Goal: Task Accomplishment & Management: Manage account settings

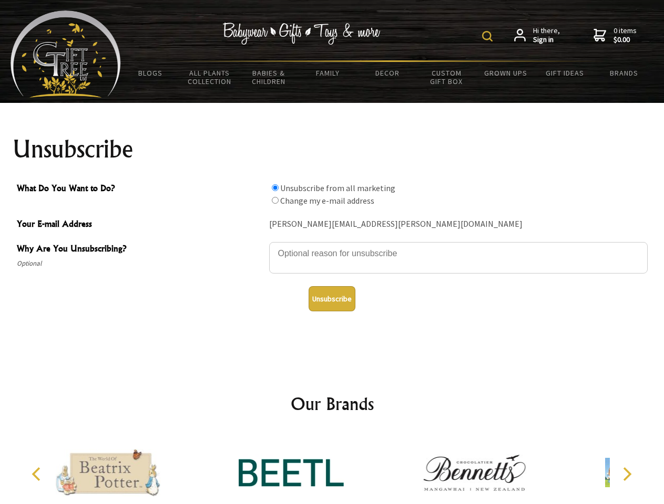
click at [489, 36] on img at bounding box center [487, 36] width 11 height 11
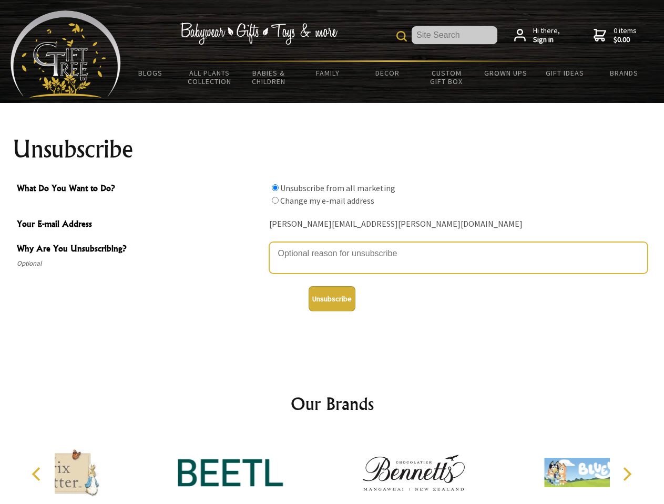
click at [332, 246] on textarea "Why Are You Unsubscribing?" at bounding box center [458, 258] width 378 height 32
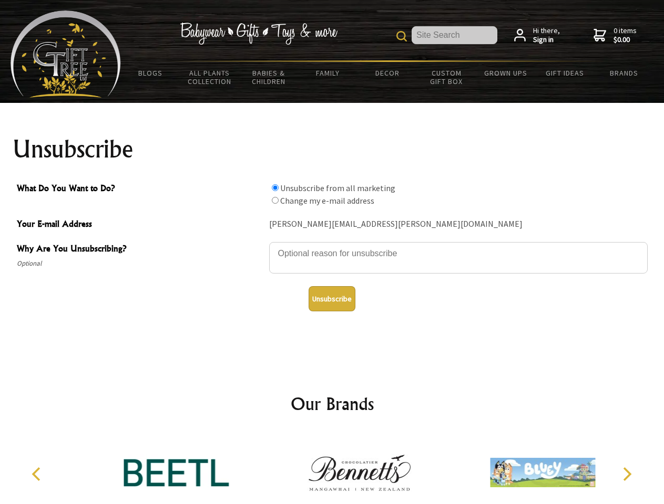
click at [275, 188] on input "What Do You Want to Do?" at bounding box center [275, 187] width 7 height 7
click at [275, 200] on input "What Do You Want to Do?" at bounding box center [275, 200] width 7 height 7
radio input "true"
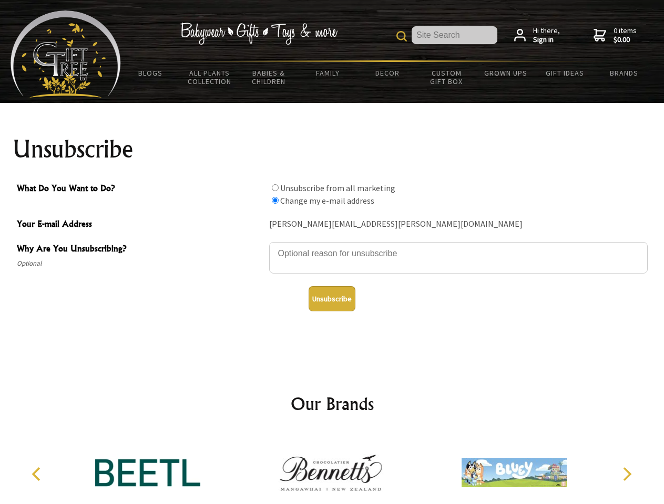
click at [332, 299] on button "Unsubscribe" at bounding box center [331, 298] width 47 height 25
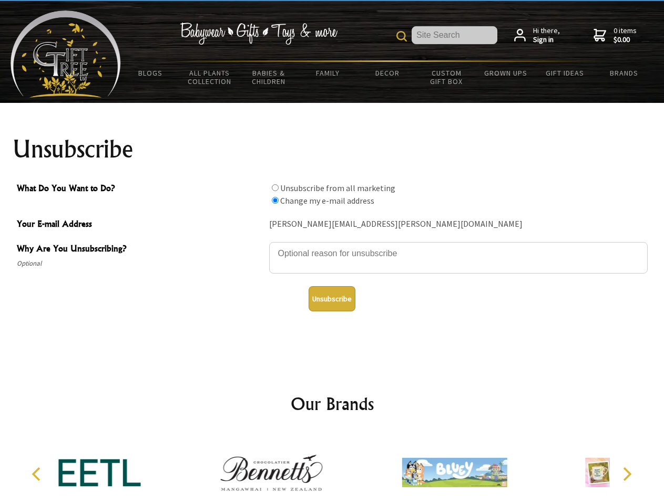
click at [332, 469] on div at bounding box center [271, 475] width 183 height 82
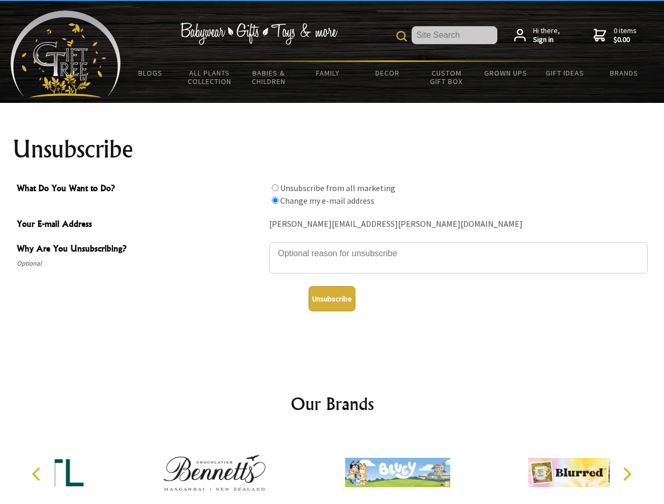
click at [38, 475] on icon "Previous" at bounding box center [37, 475] width 14 height 14
click at [626, 475] on icon "Next" at bounding box center [626, 475] width 14 height 14
